Goal: Book appointment/travel/reservation

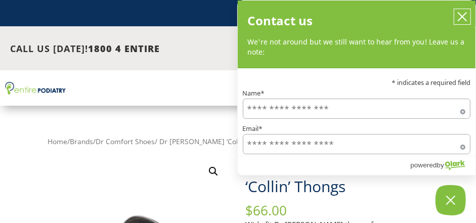
click at [463, 17] on icon "close chatbox" at bounding box center [463, 17] width 8 height 8
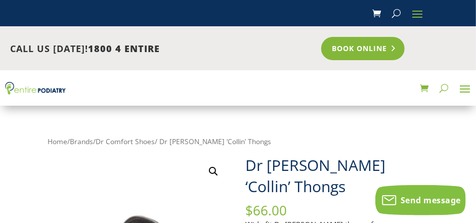
click at [378, 51] on link "Book Online" at bounding box center [364, 48] width 84 height 23
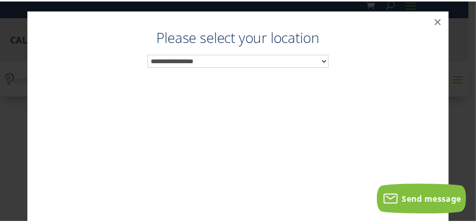
scroll to position [10, 0]
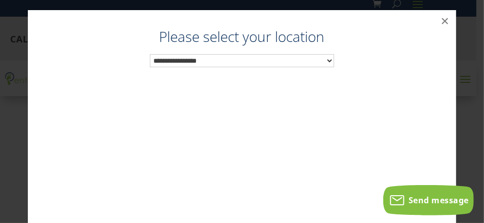
click at [319, 59] on select "**********" at bounding box center [242, 60] width 184 height 13
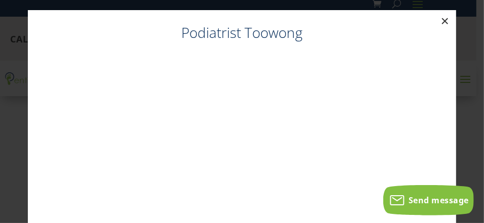
click at [436, 17] on button "×" at bounding box center [445, 21] width 22 height 22
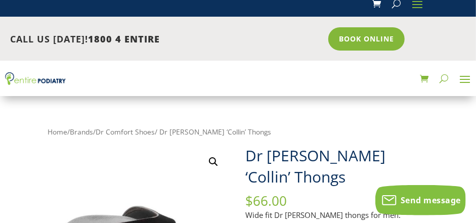
scroll to position [0, 0]
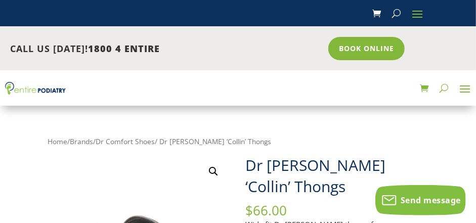
click at [417, 16] on span at bounding box center [418, 14] width 16 height 16
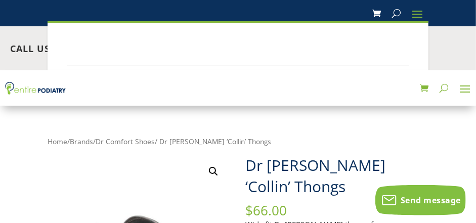
click at [417, 16] on span at bounding box center [418, 14] width 16 height 16
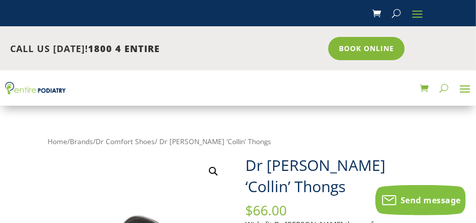
click at [422, 11] on span at bounding box center [418, 14] width 16 height 16
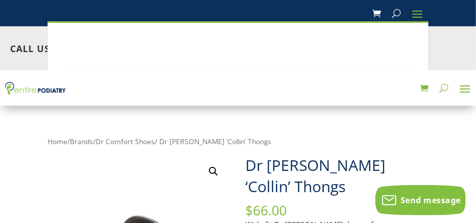
click at [461, 89] on span at bounding box center [465, 89] width 16 height 16
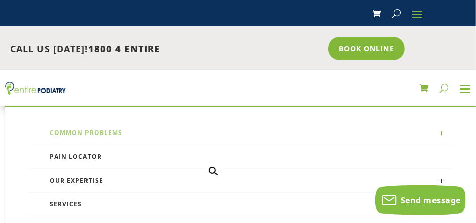
scroll to position [17, 0]
click at [147, 195] on link "Services" at bounding box center [241, 205] width 424 height 24
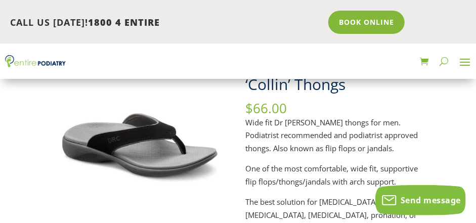
scroll to position [117, 0]
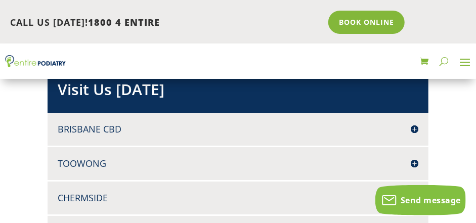
scroll to position [1481, 0]
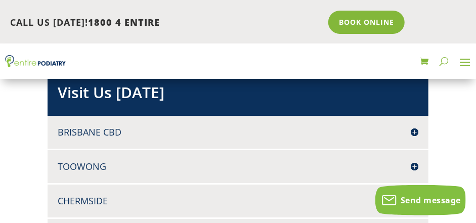
click at [252, 161] on h4 "Toowong" at bounding box center [238, 167] width 361 height 13
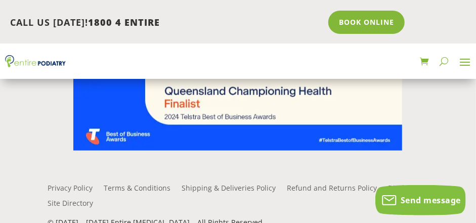
scroll to position [3867, 0]
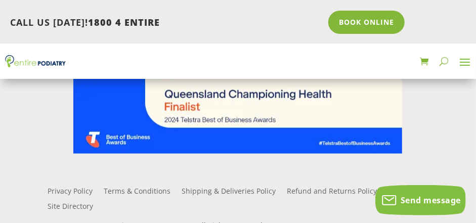
click at [444, 61] on button "button" at bounding box center [444, 61] width 9 height 16
type input "***"
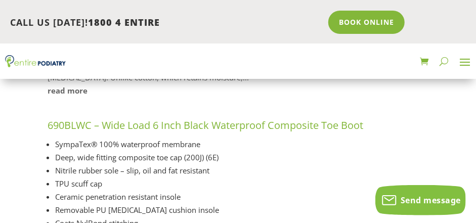
scroll to position [358, 0]
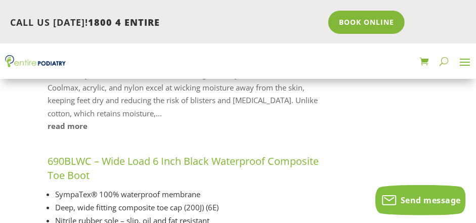
click at [315, 166] on link "690BLWC – Wide Load 6 Inch Black Waterproof Composite Toe Boot" at bounding box center [183, 168] width 271 height 28
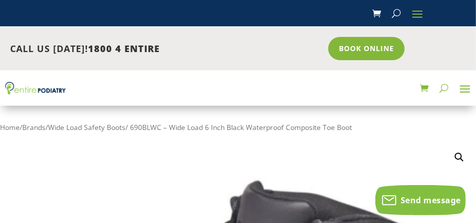
click at [462, 88] on span at bounding box center [465, 89] width 16 height 16
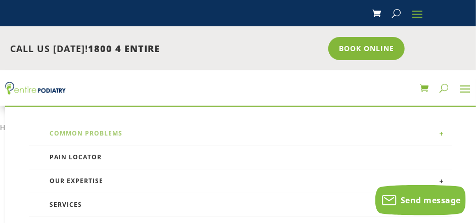
scroll to position [17, 0]
click at [259, 169] on link "Our Expertise" at bounding box center [241, 181] width 424 height 24
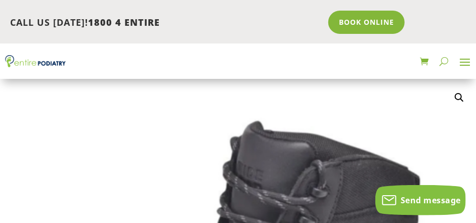
scroll to position [63, 0]
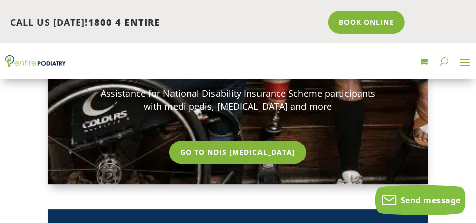
scroll to position [1199, 0]
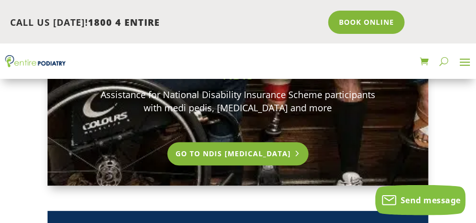
click at [261, 142] on link "Go To NDIS Podiatry" at bounding box center [239, 153] width 142 height 23
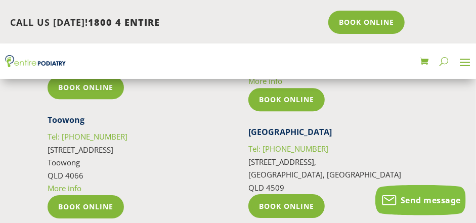
scroll to position [2905, 0]
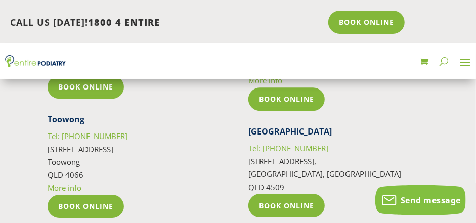
click at [68, 184] on link "More info" at bounding box center [65, 188] width 34 height 10
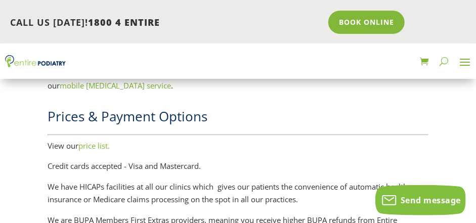
scroll to position [2043, 0]
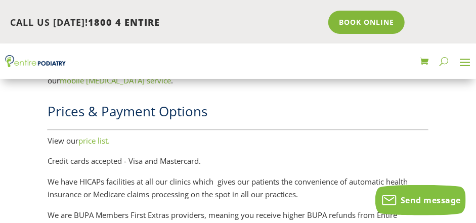
click at [95, 136] on link "price list." at bounding box center [93, 141] width 31 height 10
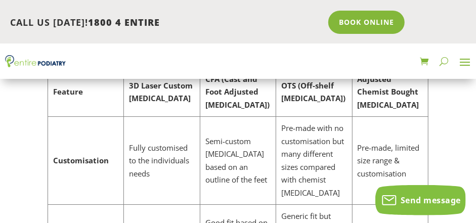
scroll to position [3038, 0]
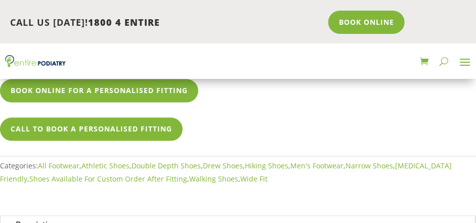
scroll to position [827, 0]
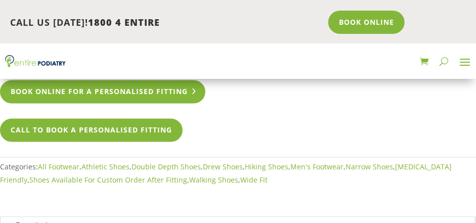
click at [142, 91] on link "Book Online For A Personalised Fitting" at bounding box center [103, 91] width 206 height 23
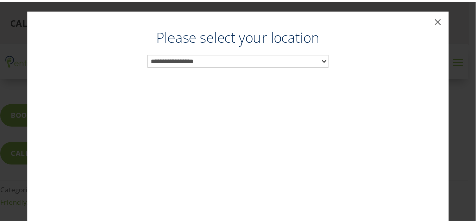
scroll to position [803, 0]
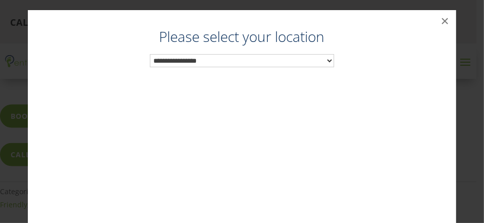
click at [187, 61] on select "**********" at bounding box center [242, 60] width 184 height 13
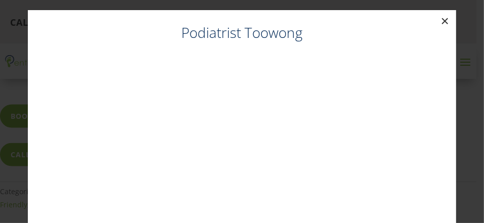
click at [439, 18] on button "×" at bounding box center [445, 21] width 22 height 22
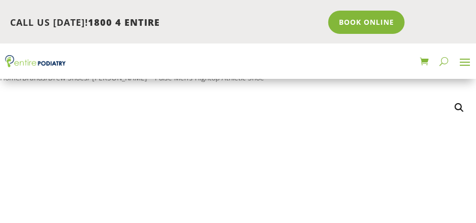
scroll to position [0, 0]
